Goal: Task Accomplishment & Management: Complete application form

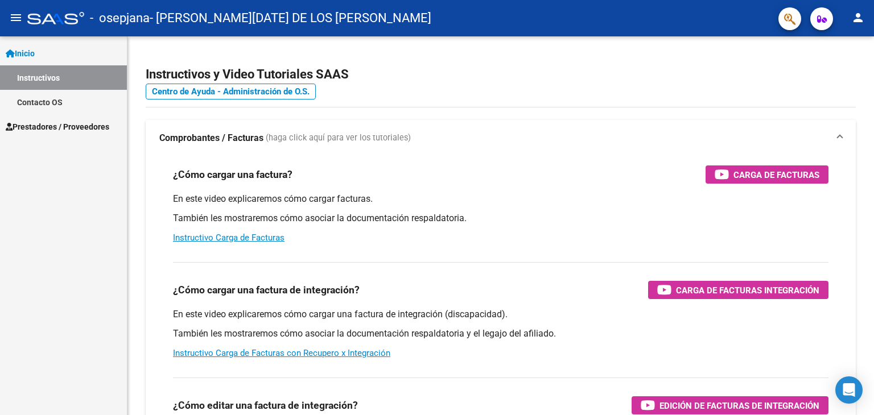
click at [29, 57] on span "Inicio" at bounding box center [20, 53] width 29 height 13
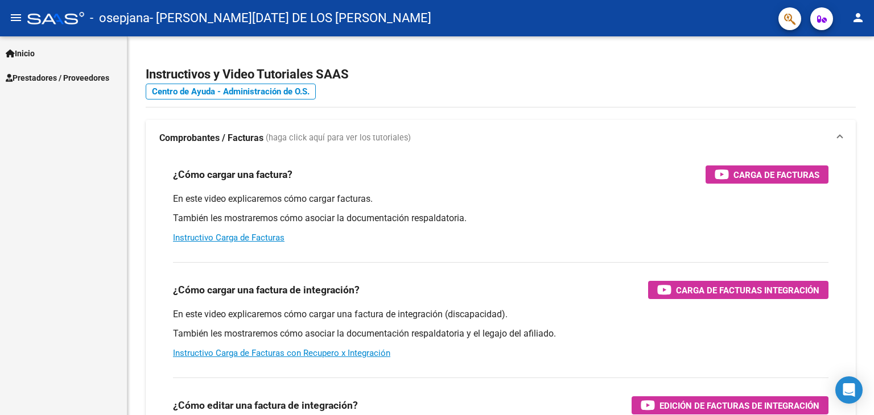
click at [34, 76] on span "Prestadores / Proveedores" at bounding box center [58, 78] width 104 height 13
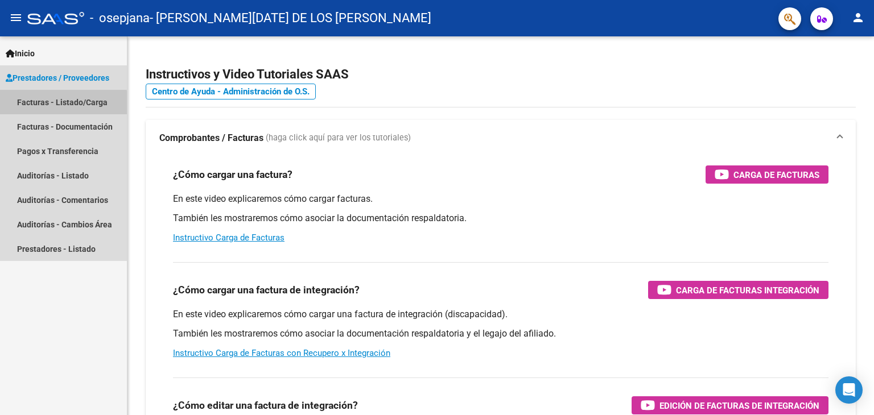
click at [54, 104] on link "Facturas - Listado/Carga" at bounding box center [63, 102] width 127 height 24
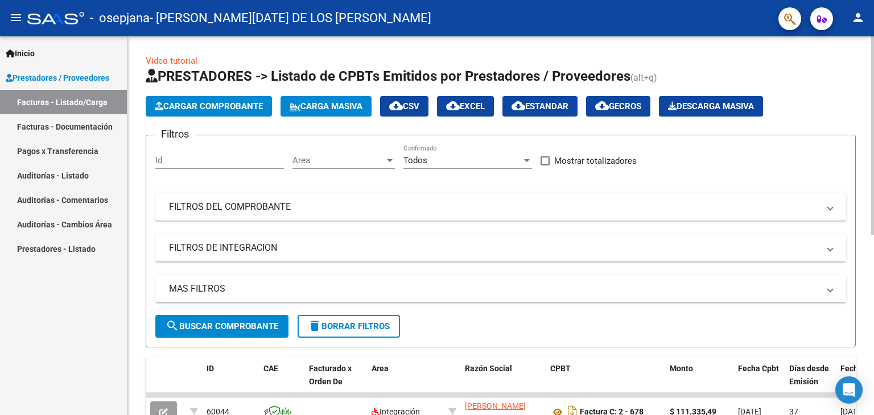
click at [195, 111] on button "Cargar Comprobante" at bounding box center [209, 106] width 126 height 20
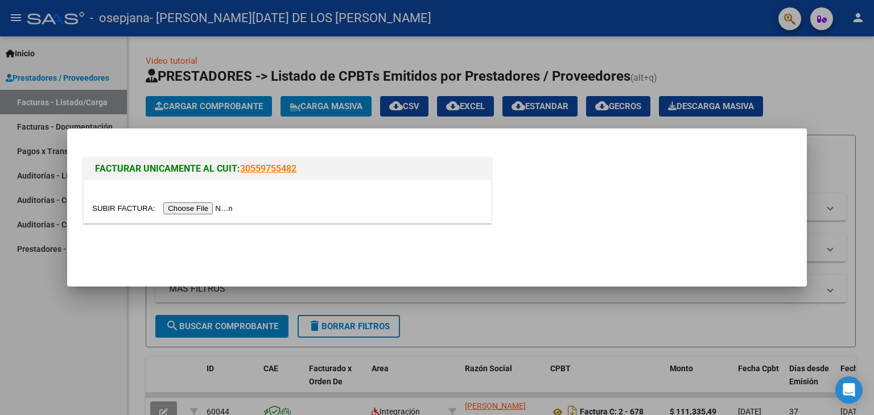
click at [193, 212] on input "file" at bounding box center [164, 208] width 144 height 12
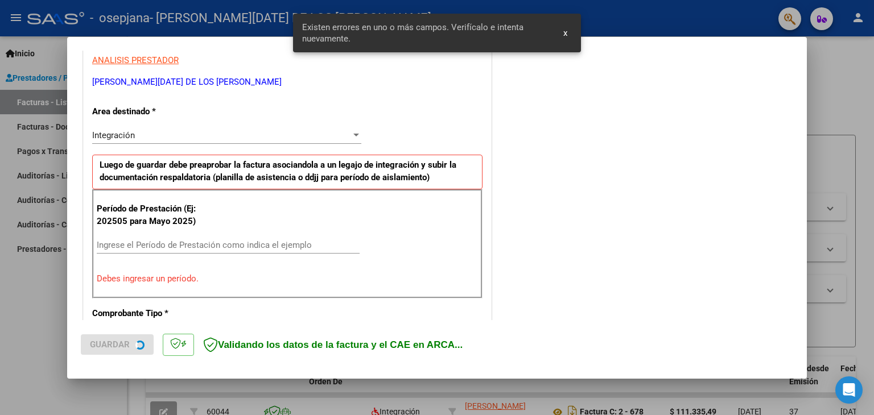
scroll to position [239, 0]
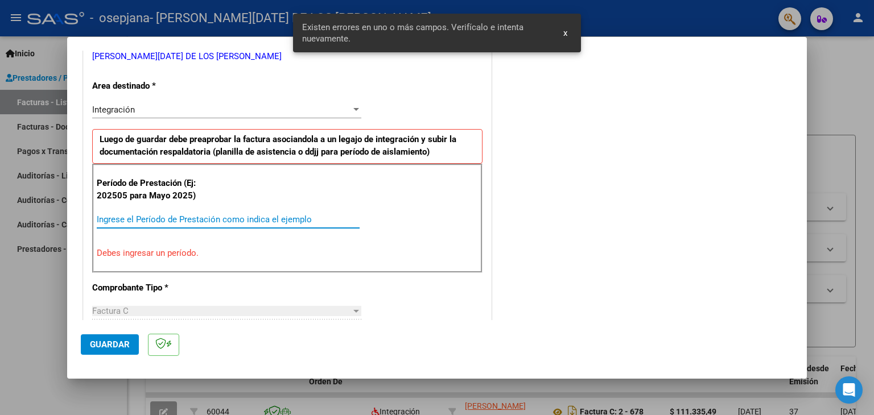
click at [148, 220] on input "Ingrese el Período de Prestación como indica el ejemplo" at bounding box center [228, 219] width 263 height 10
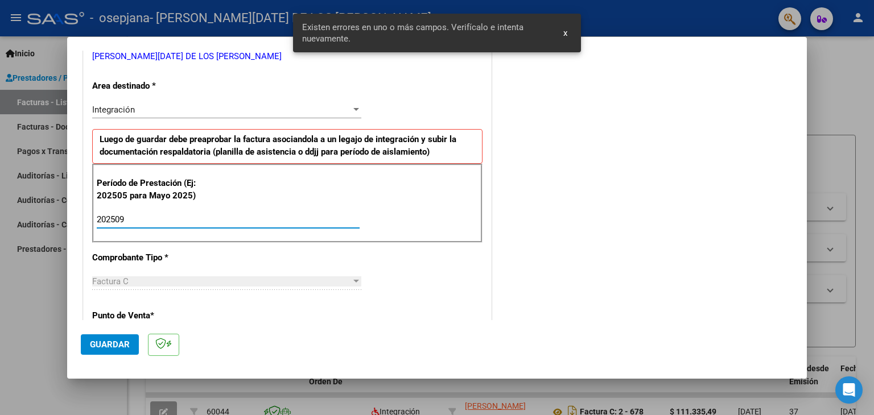
type input "202509"
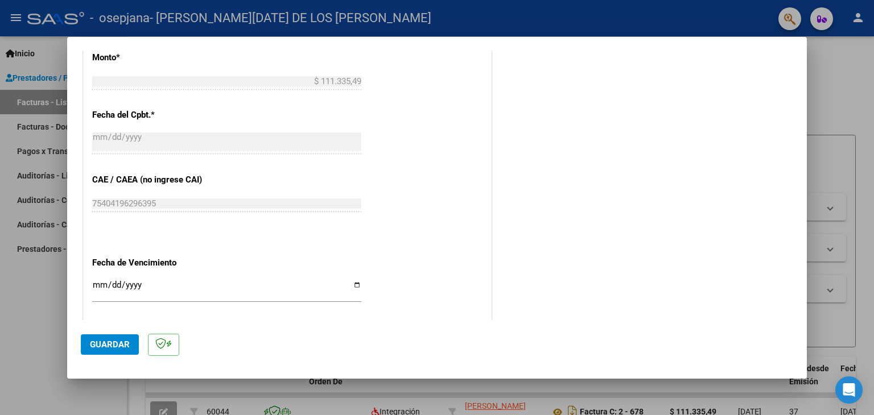
scroll to position [730, 0]
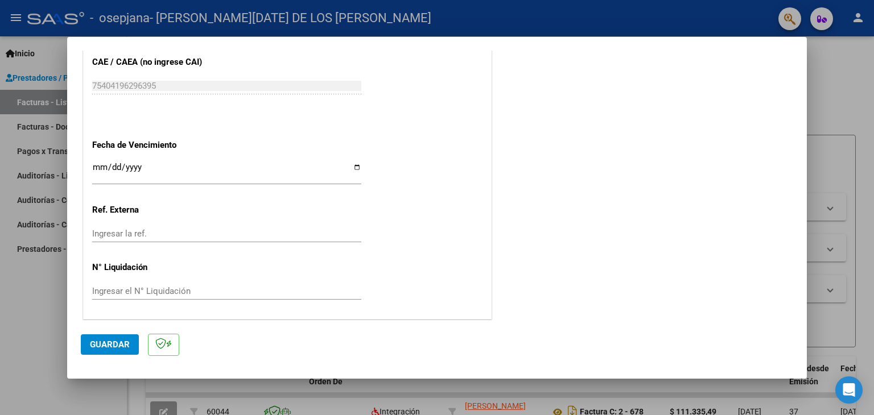
click at [103, 164] on input "Ingresar la fecha" at bounding box center [226, 172] width 269 height 18
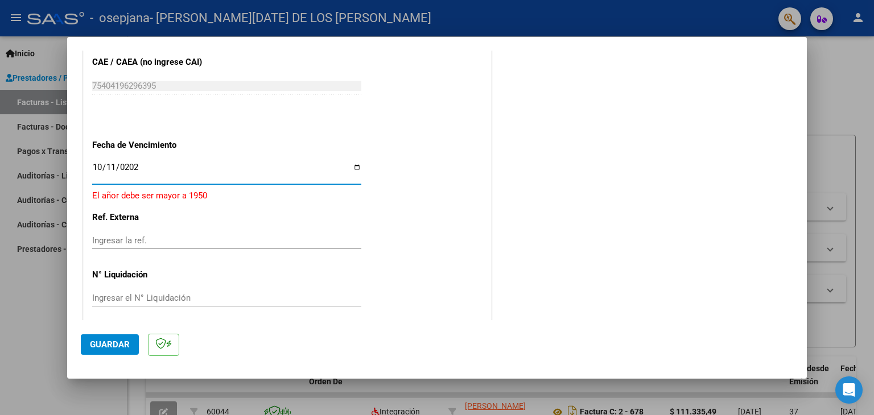
type input "[DATE]"
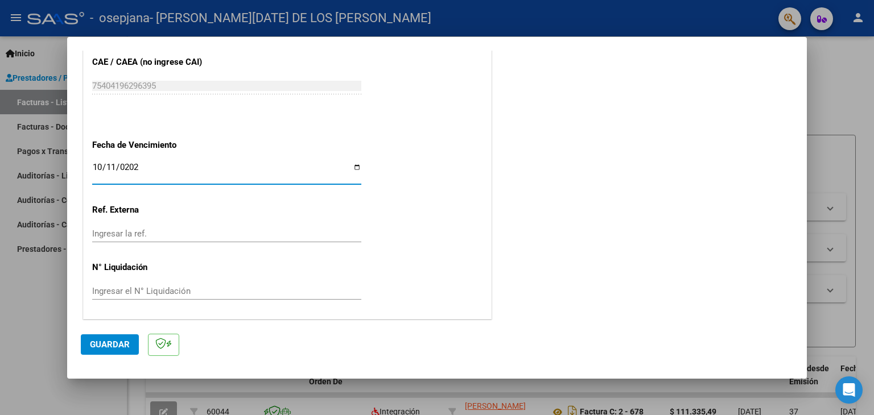
click at [118, 344] on span "Guardar" at bounding box center [110, 345] width 40 height 10
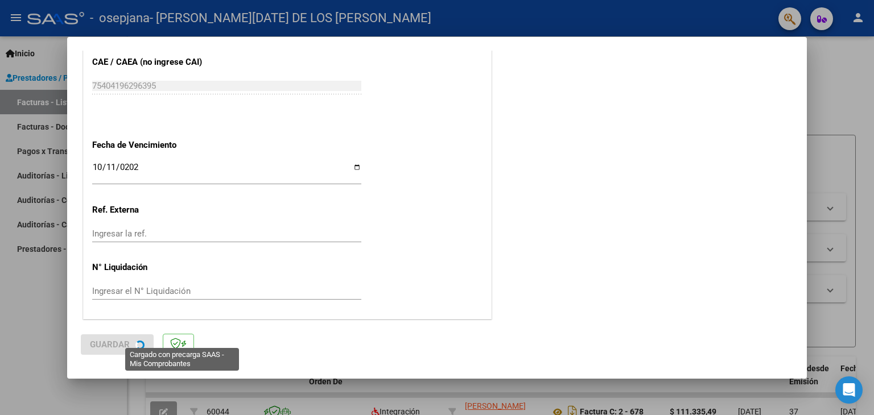
scroll to position [0, 0]
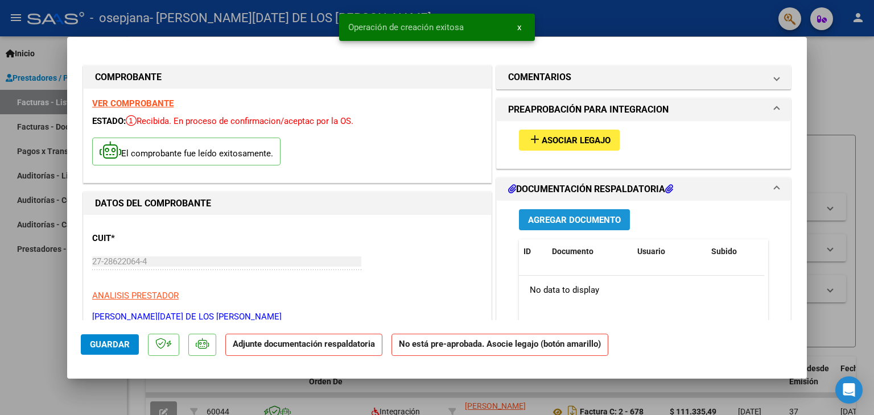
click at [578, 216] on span "Agregar Documento" at bounding box center [574, 220] width 93 height 10
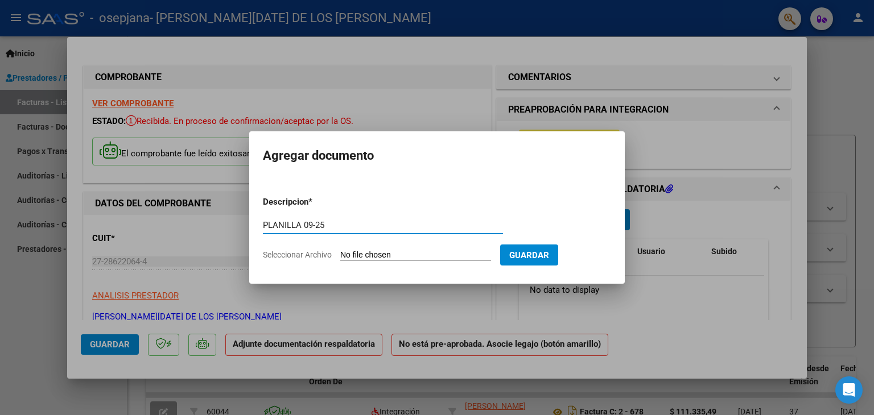
type input "PLANILLA 09-25"
click at [373, 257] on input "Seleccionar Archivo" at bounding box center [415, 255] width 151 height 11
type input "C:\fakepath\plan sept.pdf"
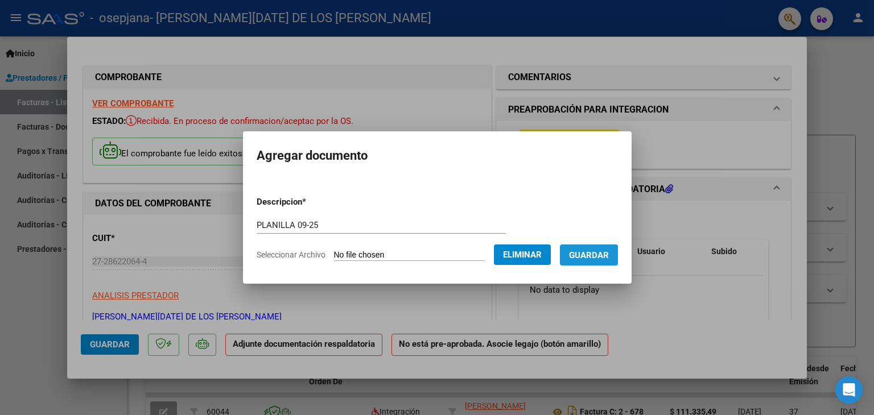
click at [600, 253] on span "Guardar" at bounding box center [589, 255] width 40 height 10
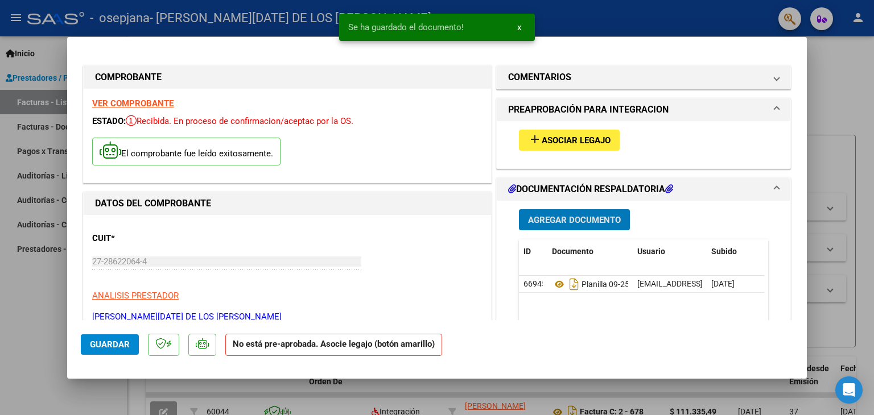
click at [114, 348] on span "Guardar" at bounding box center [110, 345] width 40 height 10
